Goal: Task Accomplishment & Management: Manage account settings

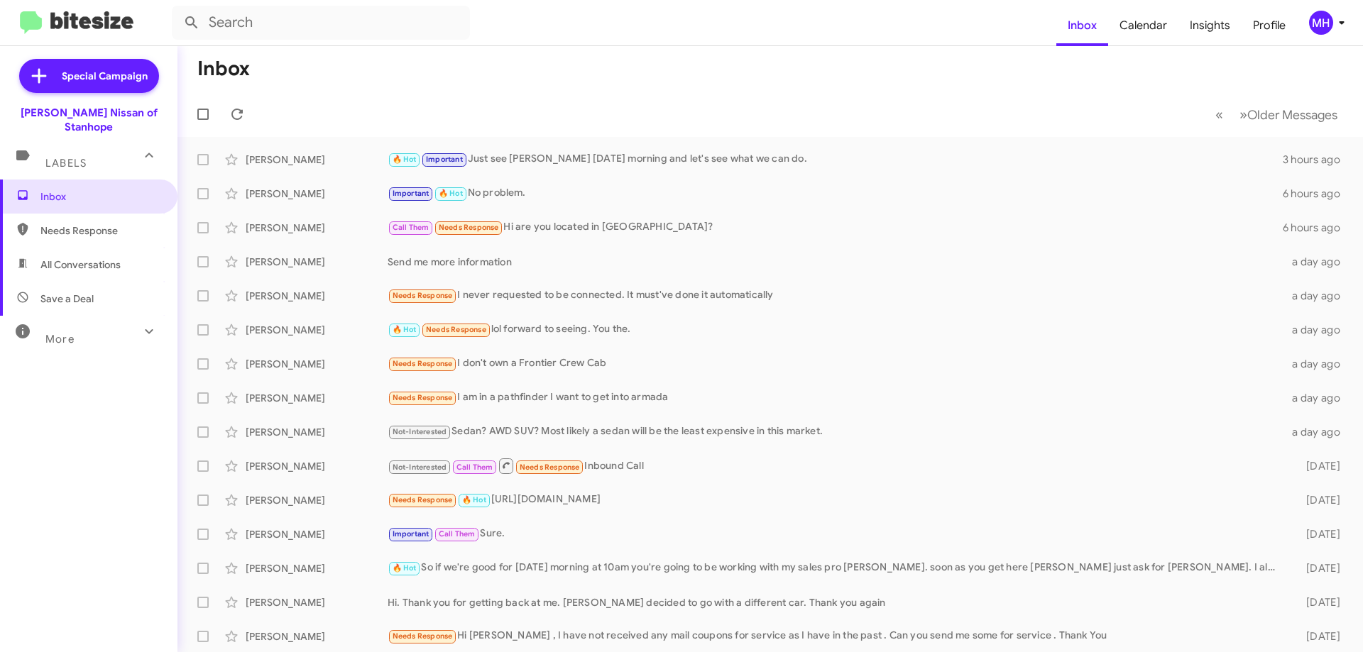
click at [53, 259] on span "All Conversations" at bounding box center [88, 265] width 177 height 34
type input "in:all-conversations"
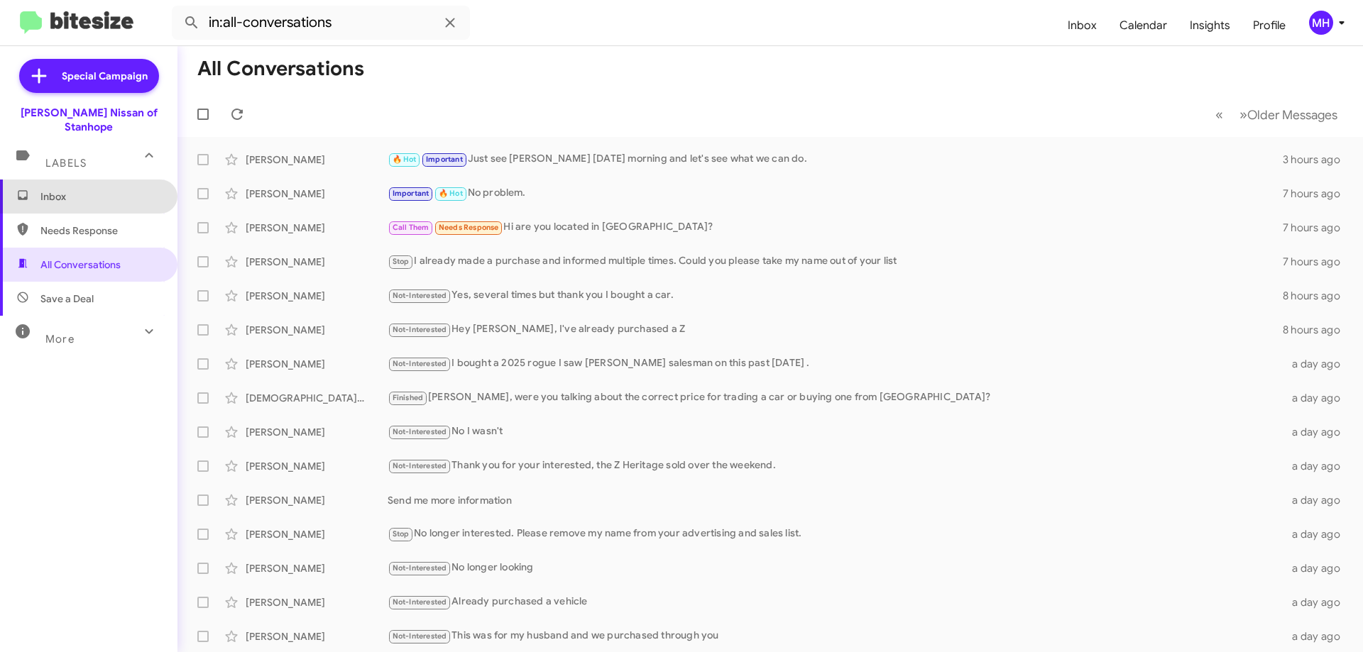
click at [95, 190] on span "Inbox" at bounding box center [100, 197] width 121 height 14
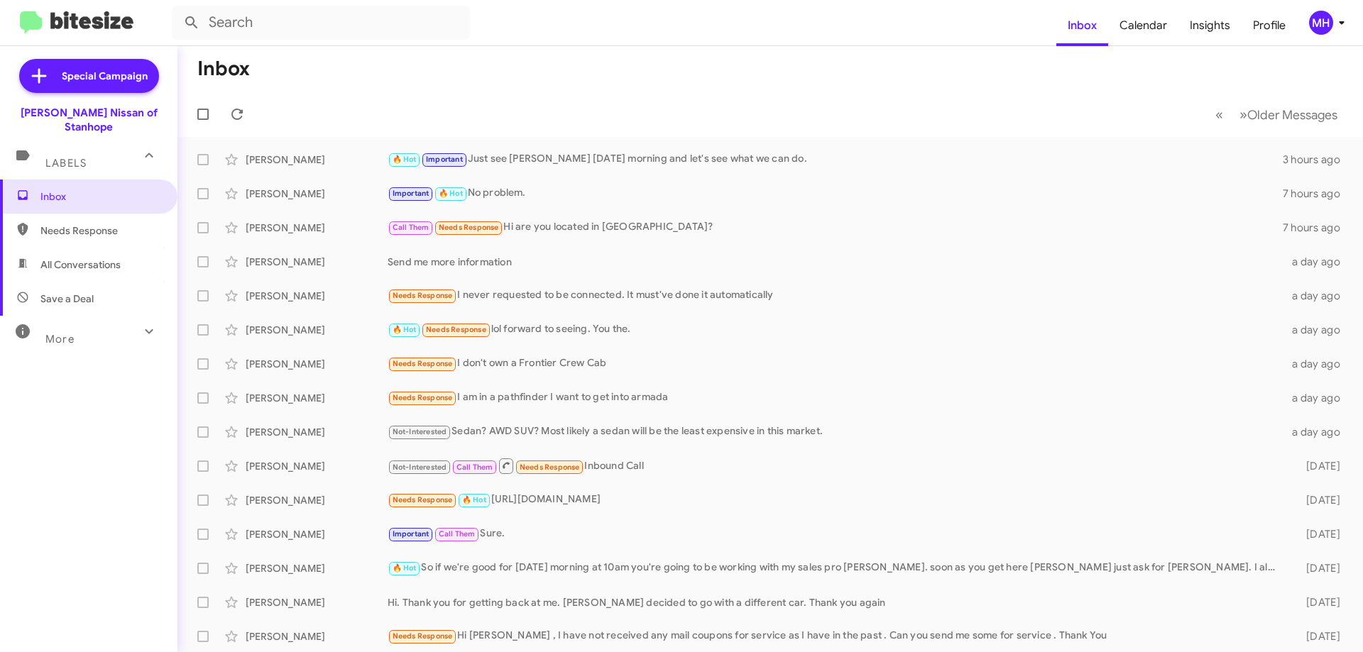
click at [94, 224] on span "Needs Response" at bounding box center [100, 231] width 121 height 14
type input "in:needs-response"
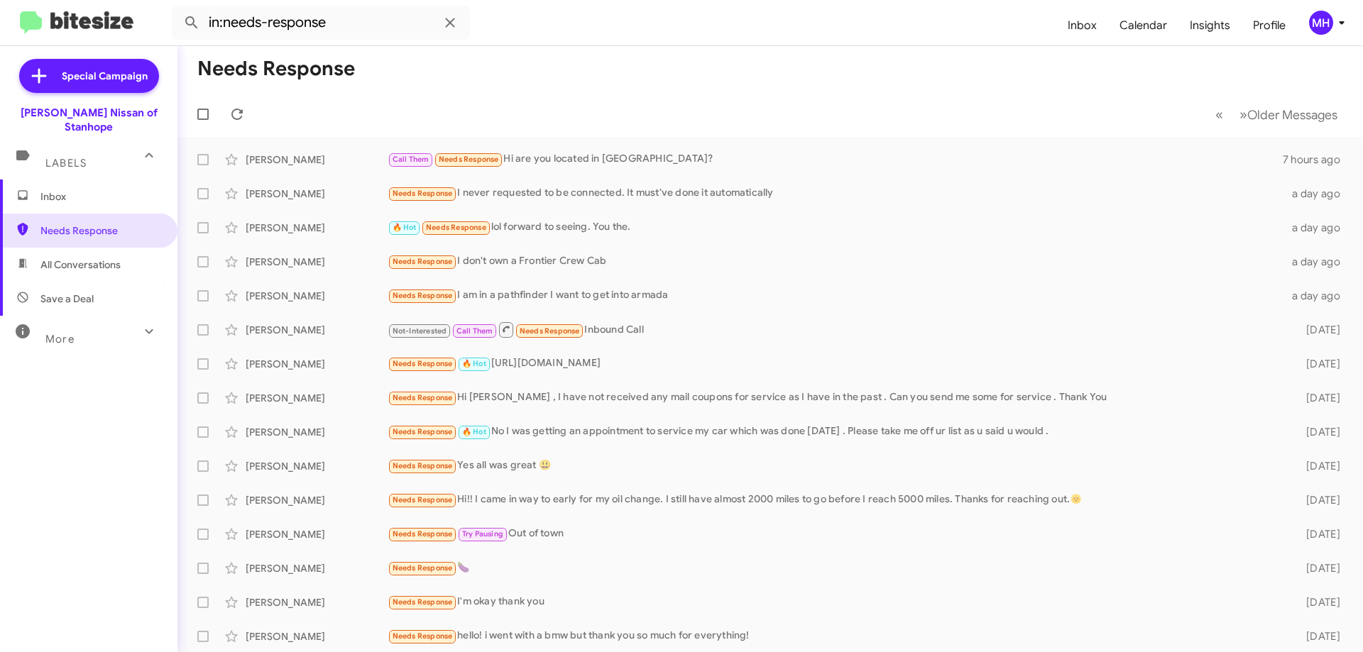
click at [98, 190] on span "Inbox" at bounding box center [100, 197] width 121 height 14
